Goal: Task Accomplishment & Management: Manage account settings

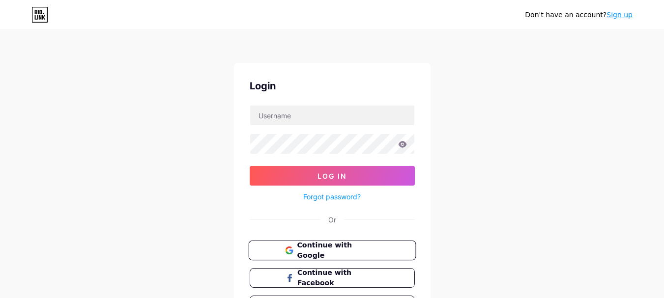
drag, startPoint x: 348, startPoint y: 249, endPoint x: 341, endPoint y: 240, distance: 11.6
click at [348, 250] on span "Continue with Google" at bounding box center [338, 250] width 82 height 21
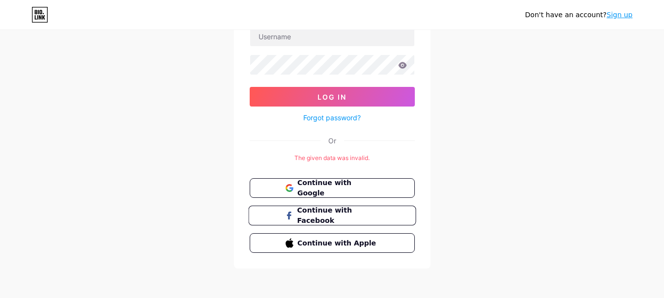
scroll to position [81, 0]
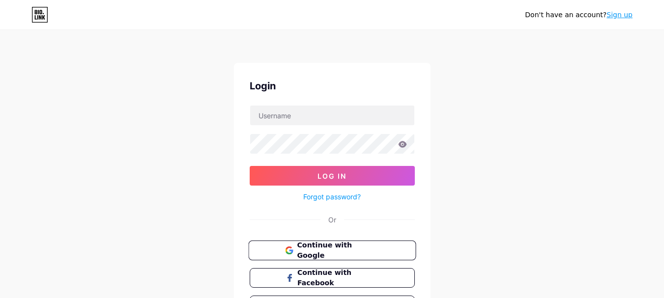
drag, startPoint x: 371, startPoint y: 238, endPoint x: 370, endPoint y: 245, distance: 7.0
click at [373, 241] on div "Login Log In Forgot password? Or Continue with Google Continue with Facebook Co…" at bounding box center [332, 197] width 197 height 268
click at [370, 247] on span "Continue with Google" at bounding box center [338, 250] width 82 height 21
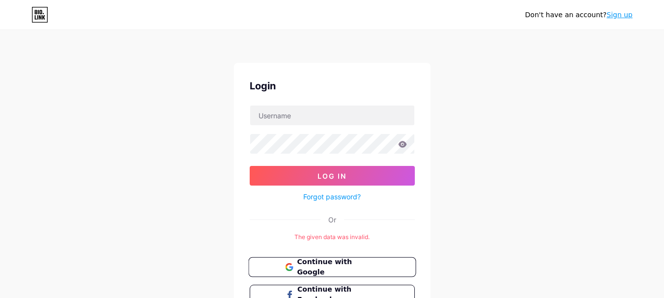
click at [359, 266] on span "Continue with Google" at bounding box center [338, 267] width 82 height 21
